Goal: Book appointment/travel/reservation

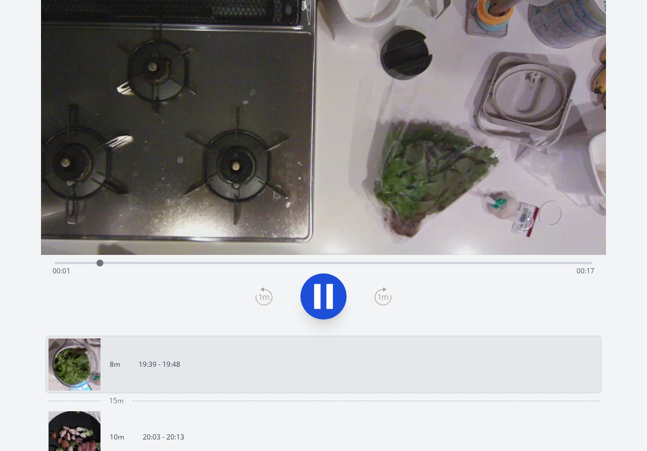
scroll to position [59, 0]
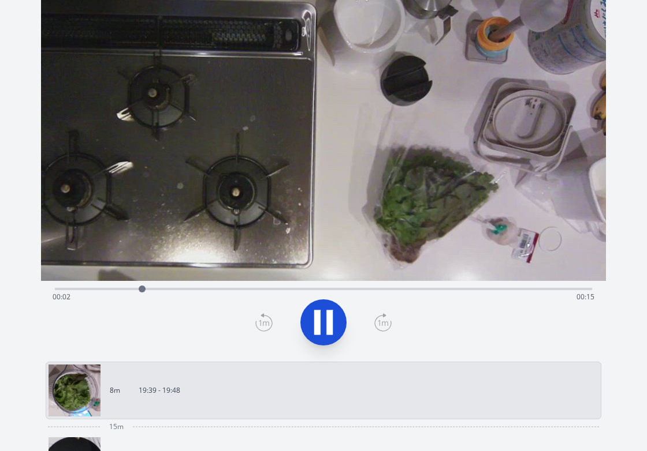
click at [401, 287] on div "Time elapsed: 00:02 Time remaining: 00:15" at bounding box center [323, 288] width 537 height 14
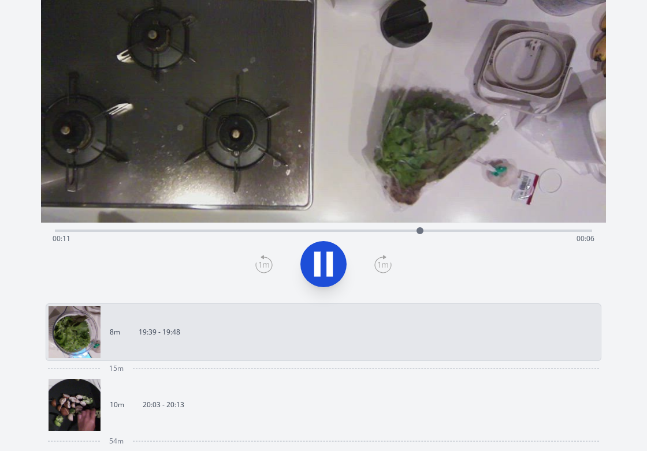
scroll to position [150, 0]
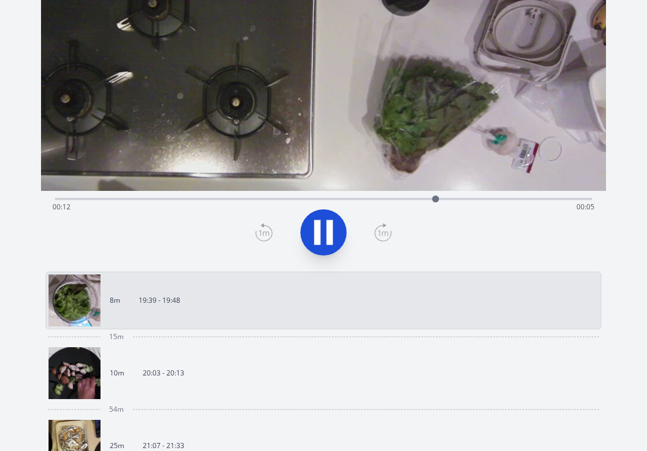
click at [298, 358] on link "10m 20:03 - 20:13" at bounding box center [318, 373] width 540 height 52
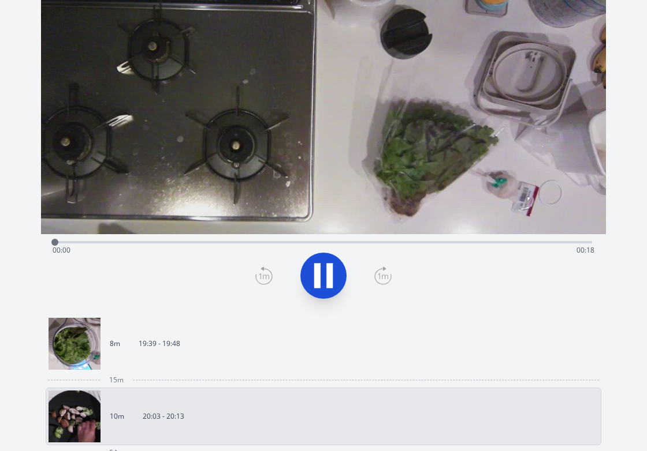
scroll to position [105, 0]
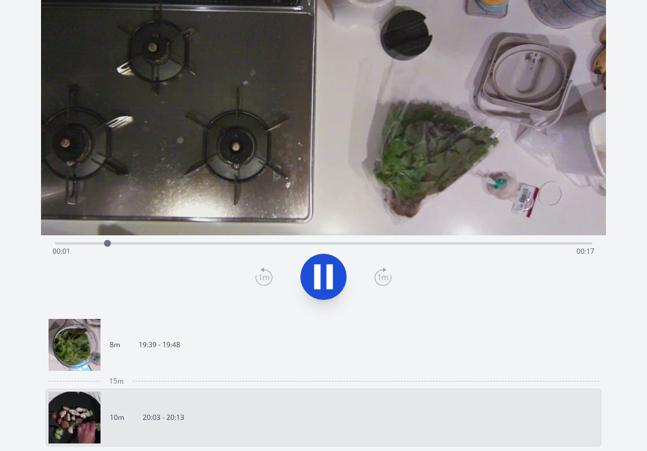
click at [426, 249] on div "Time elapsed: 00:01 Time remaining: 00:17" at bounding box center [323, 251] width 541 height 18
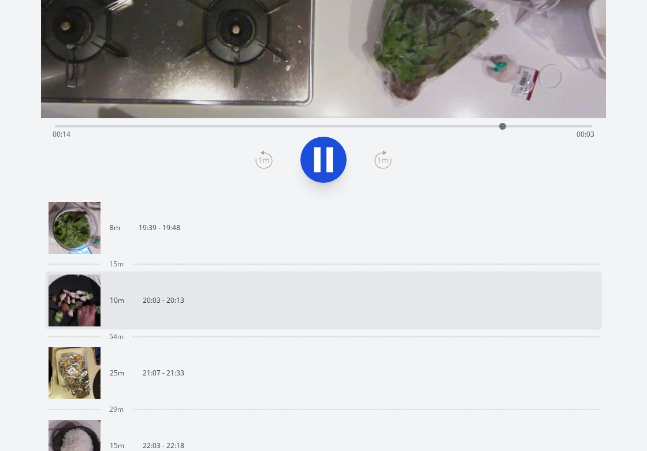
scroll to position [273, 0]
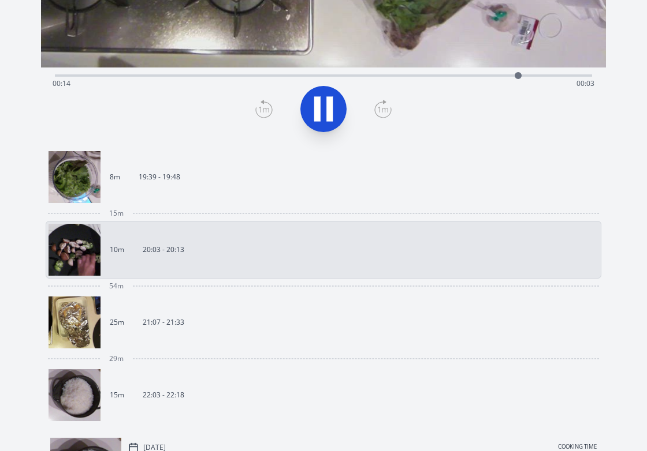
click at [287, 325] on link "25m 21:07 - 21:33" at bounding box center [318, 323] width 540 height 52
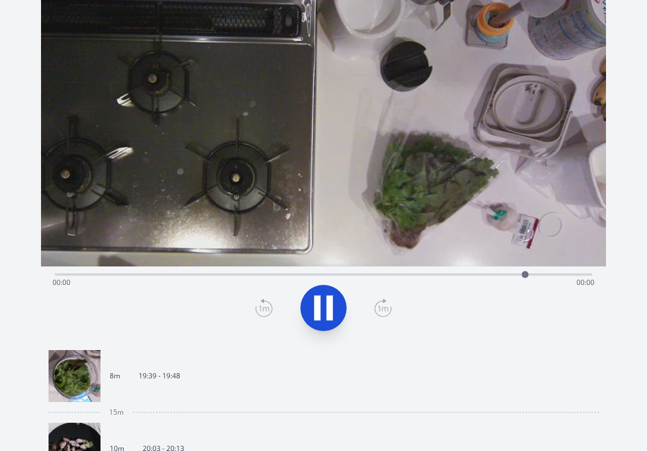
scroll to position [72, 0]
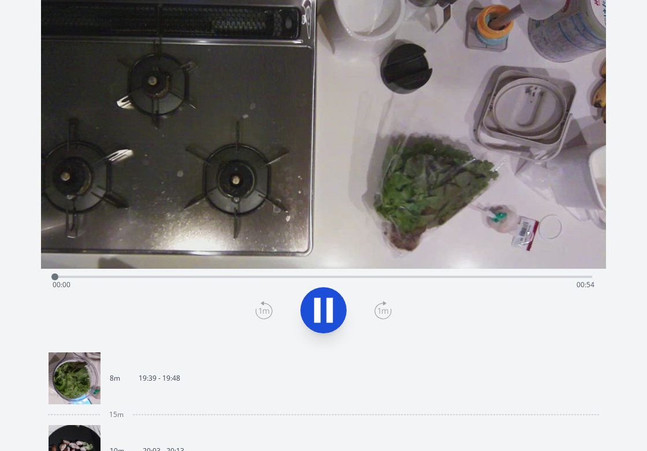
click at [300, 275] on div "Time elapsed: 00:00 Time remaining: 00:54" at bounding box center [323, 276] width 537 height 14
click at [410, 279] on div "Time elapsed: 00:24 Time remaining: 00:30" at bounding box center [323, 285] width 541 height 18
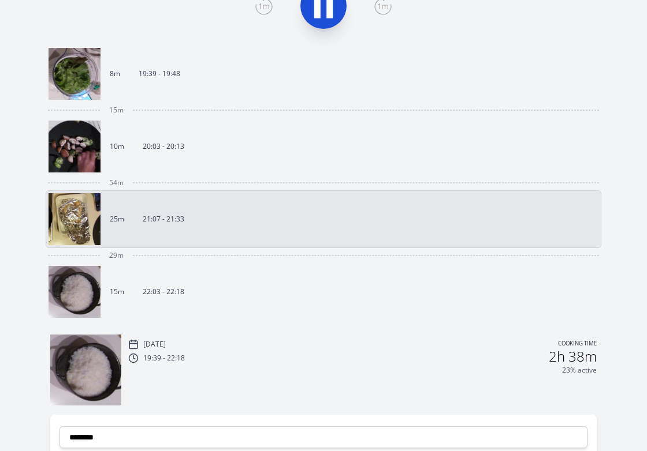
scroll to position [393, 0]
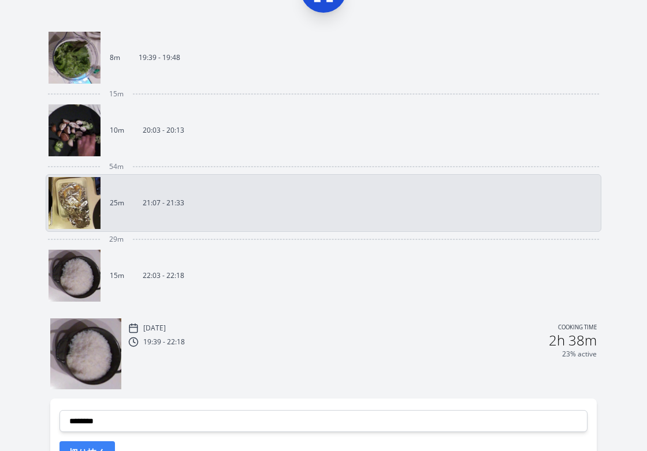
click at [332, 278] on link "15m 22:03 - 22:18" at bounding box center [318, 276] width 540 height 52
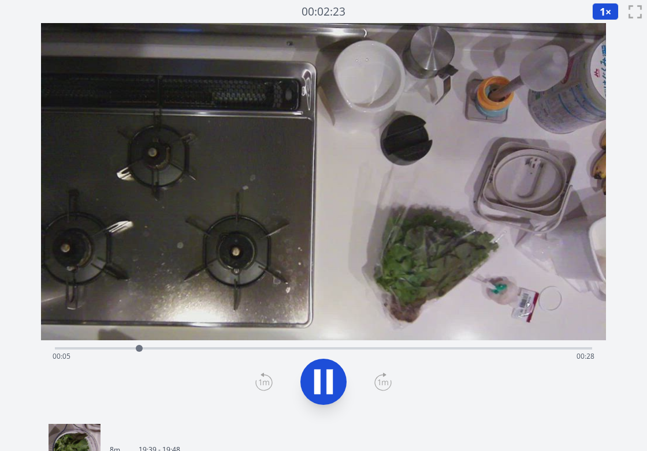
click at [308, 346] on div "Time elapsed: 00:05 Time remaining: 00:28" at bounding box center [323, 348] width 537 height 14
click at [438, 347] on div "Time elapsed: 00:15 Time remaining: 00:17" at bounding box center [323, 356] width 541 height 18
click at [510, 345] on div "Time elapsed: 00:23 Time remaining: 00:09" at bounding box center [323, 348] width 537 height 14
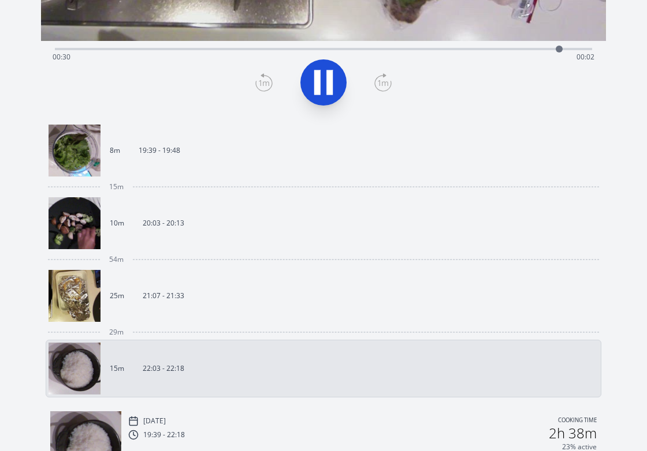
scroll to position [306, 0]
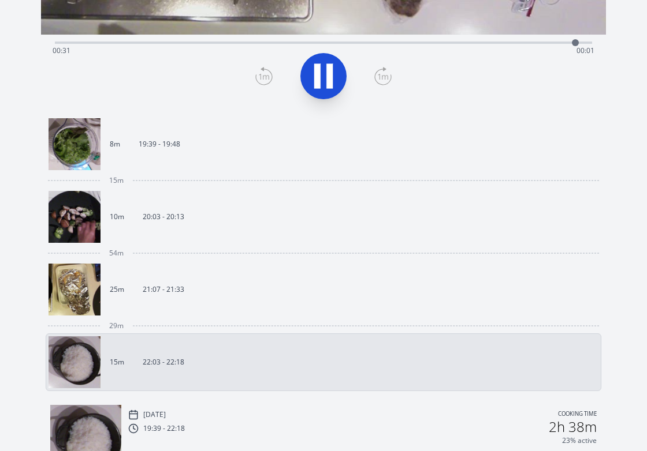
click at [335, 421] on div "19:39 - 22:18 2h 38m" at bounding box center [362, 427] width 468 height 14
click at [355, 300] on link "25m 21:07 - 21:33" at bounding box center [318, 290] width 540 height 52
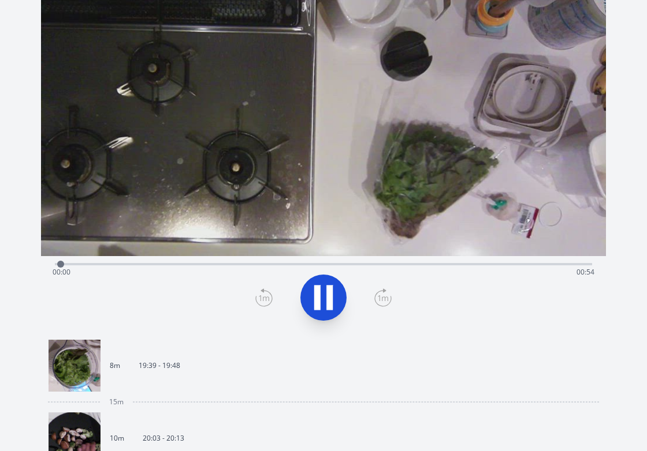
scroll to position [81, 0]
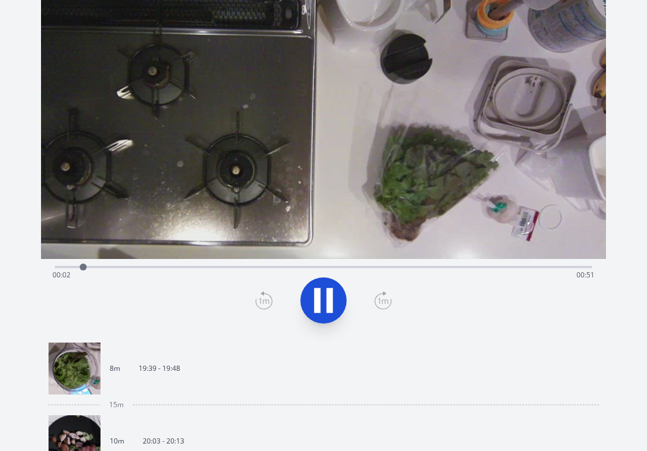
click at [345, 273] on div "Time elapsed: 00:02 Time remaining: 00:51" at bounding box center [323, 275] width 541 height 18
click at [313, 266] on div "Time elapsed: 00:30 Time remaining: 00:23" at bounding box center [323, 275] width 541 height 18
click at [158, 268] on div "Time elapsed: 00:27 Time remaining: 00:26" at bounding box center [323, 275] width 541 height 18
click at [313, 300] on icon at bounding box center [323, 301] width 32 height 32
